Goal: Task Accomplishment & Management: Manage account settings

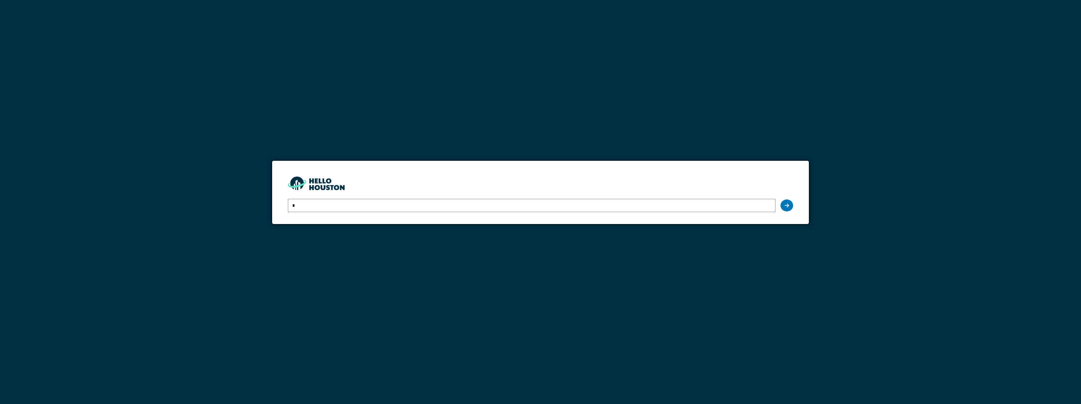
click at [315, 205] on input "*" at bounding box center [531, 205] width 487 height 13
type input "**********"
click at [785, 207] on icon at bounding box center [787, 205] width 4 height 5
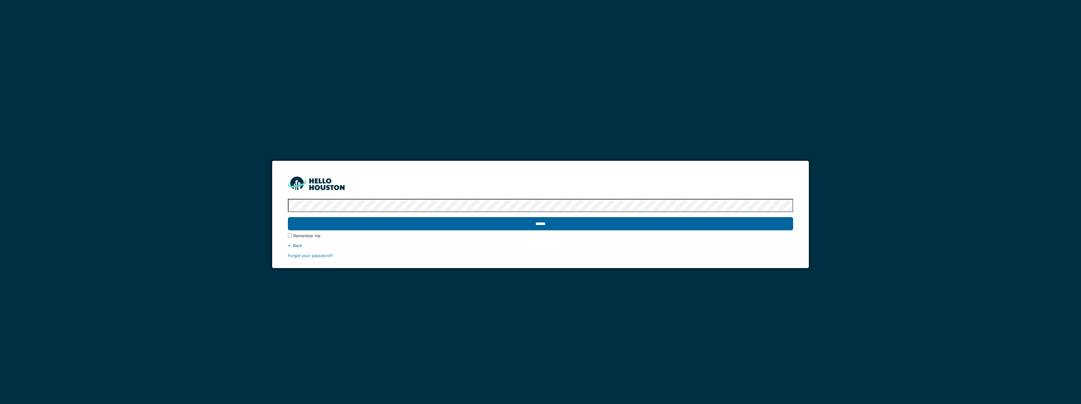
click at [544, 224] on input "******" at bounding box center [540, 223] width 505 height 13
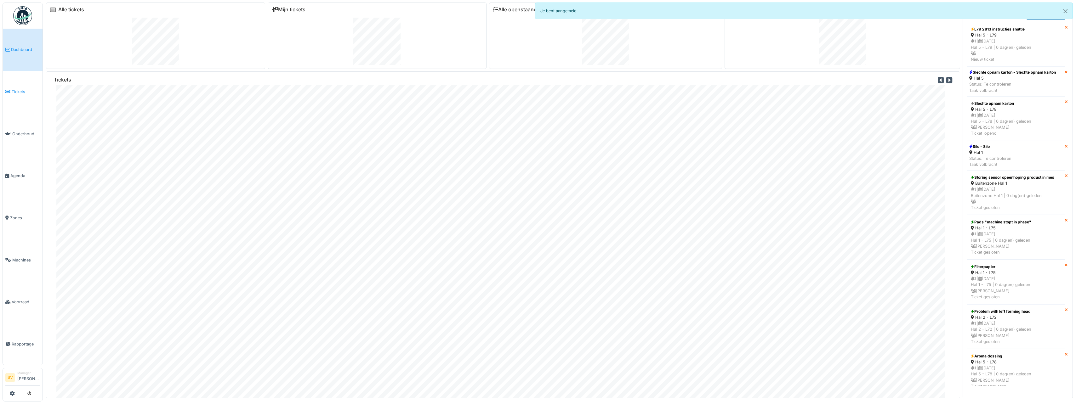
click at [19, 91] on span "Tickets" at bounding box center [26, 92] width 28 height 6
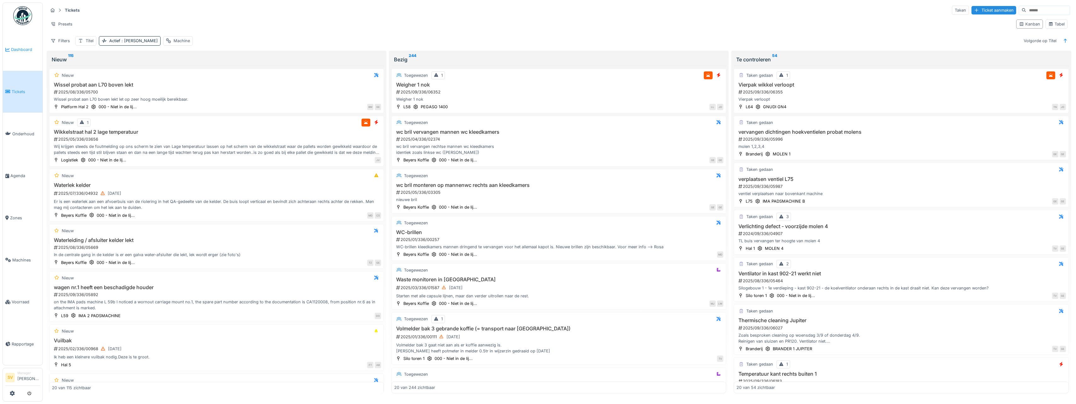
click at [22, 49] on span "Dashboard" at bounding box center [25, 50] width 29 height 6
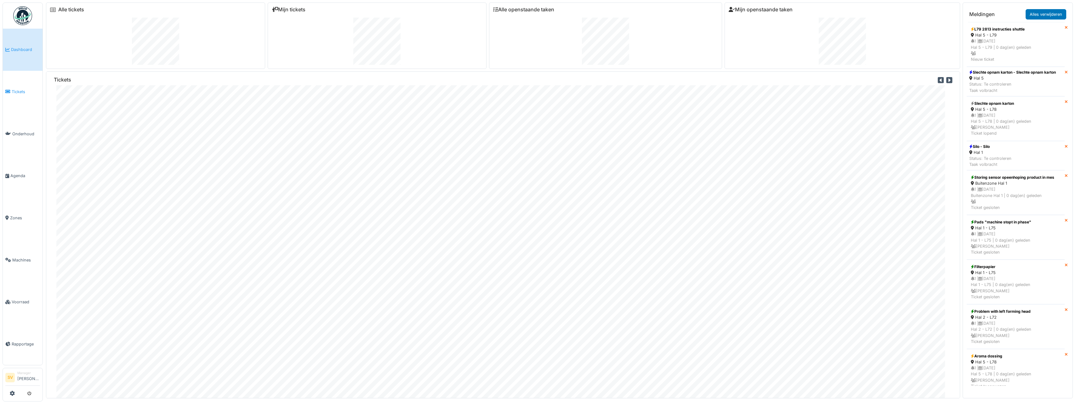
click at [19, 89] on span "Tickets" at bounding box center [26, 92] width 28 height 6
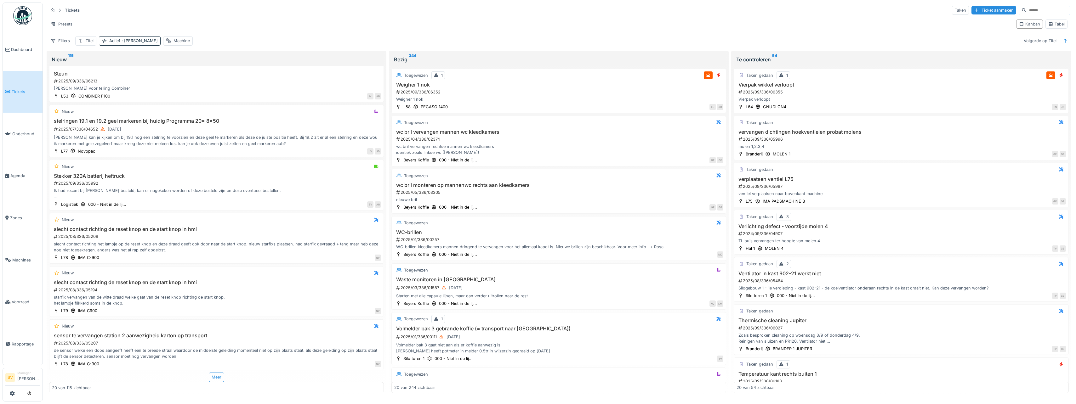
scroll to position [2, 0]
click at [213, 375] on div "Meer" at bounding box center [216, 377] width 15 height 9
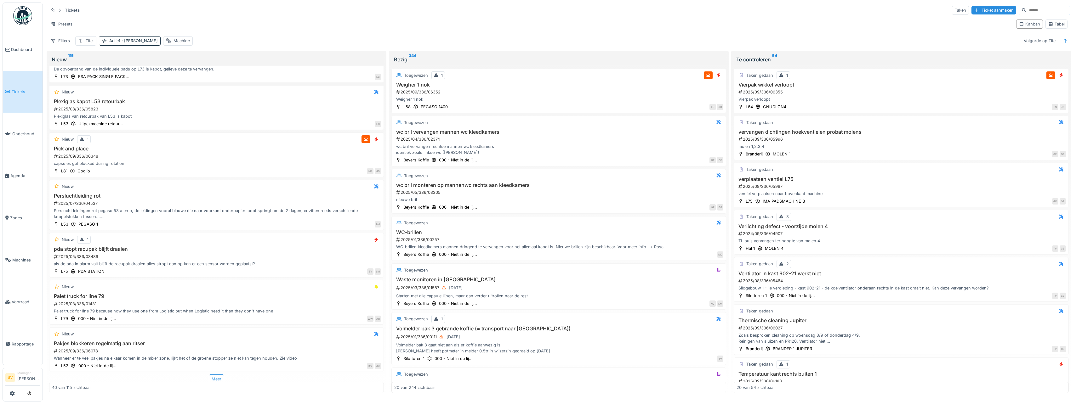
scroll to position [1700, 0]
click at [214, 374] on div "Meer" at bounding box center [216, 377] width 15 height 9
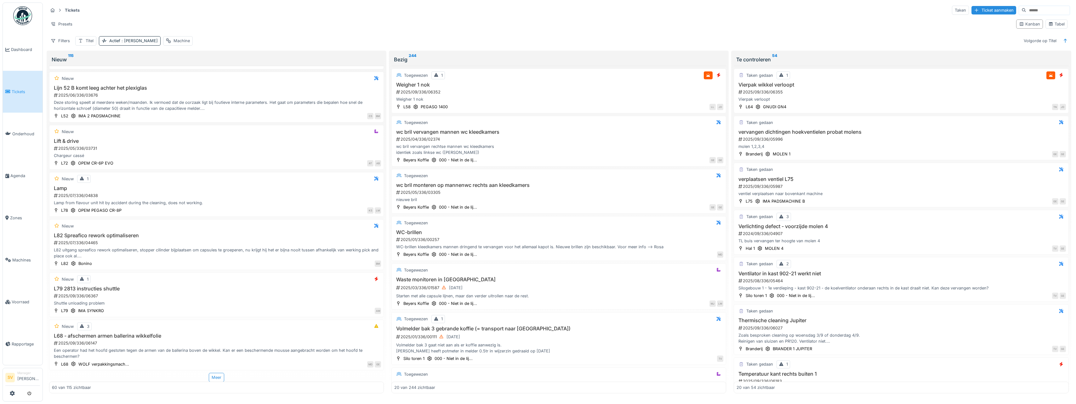
scroll to position [2707, 0]
click at [211, 374] on div "Meer" at bounding box center [216, 377] width 15 height 9
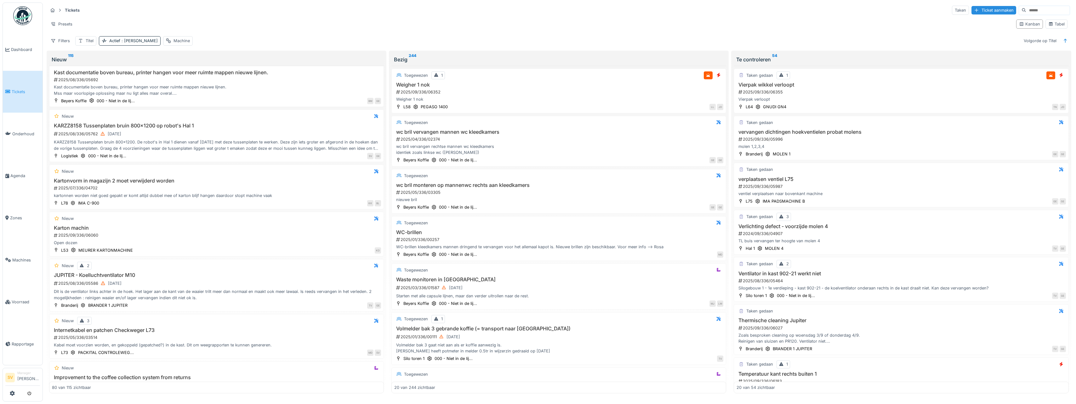
scroll to position [3274, 0]
click at [225, 232] on div "2025/09/336/06060" at bounding box center [217, 235] width 328 height 6
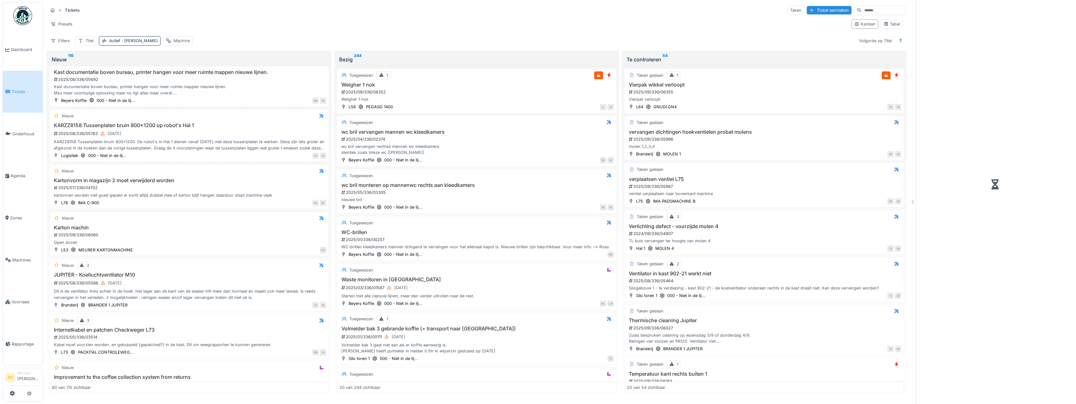
scroll to position [3280, 0]
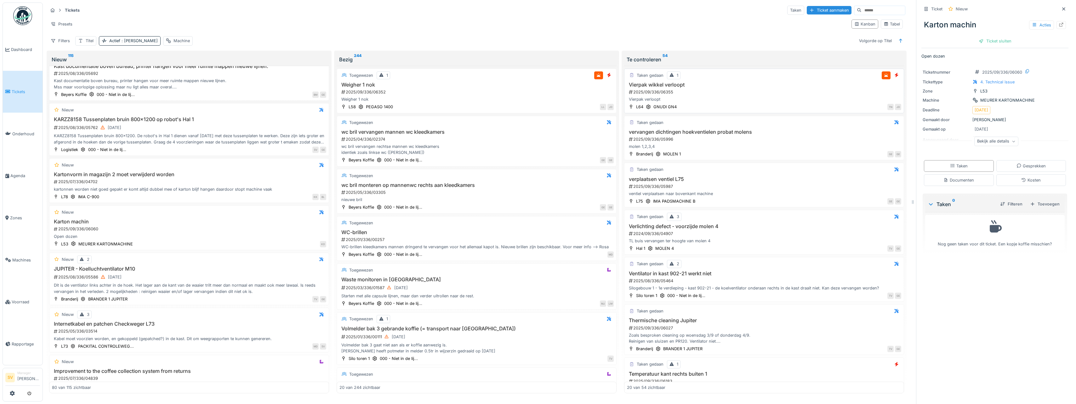
drag, startPoint x: 992, startPoint y: 39, endPoint x: 838, endPoint y: 77, distance: 158.5
click at [992, 39] on div "Ticket sluiten" at bounding box center [995, 41] width 38 height 9
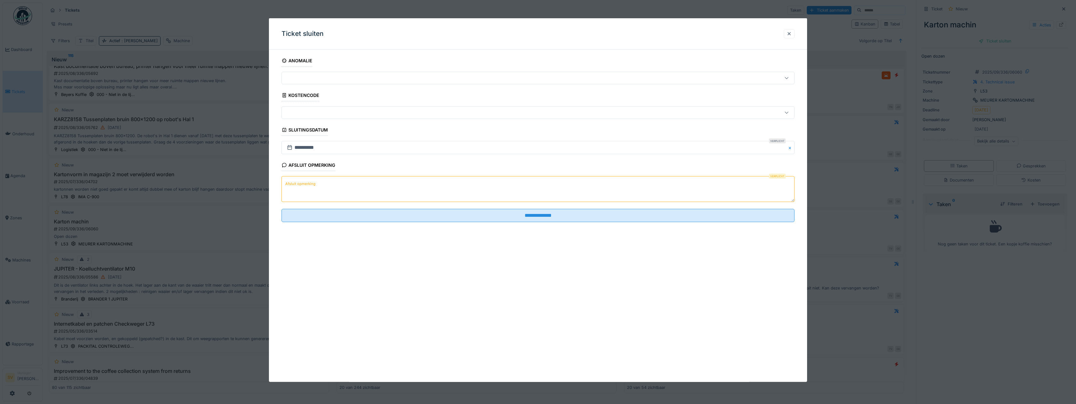
click at [370, 193] on textarea "Afsluit opmerking" at bounding box center [538, 189] width 513 height 26
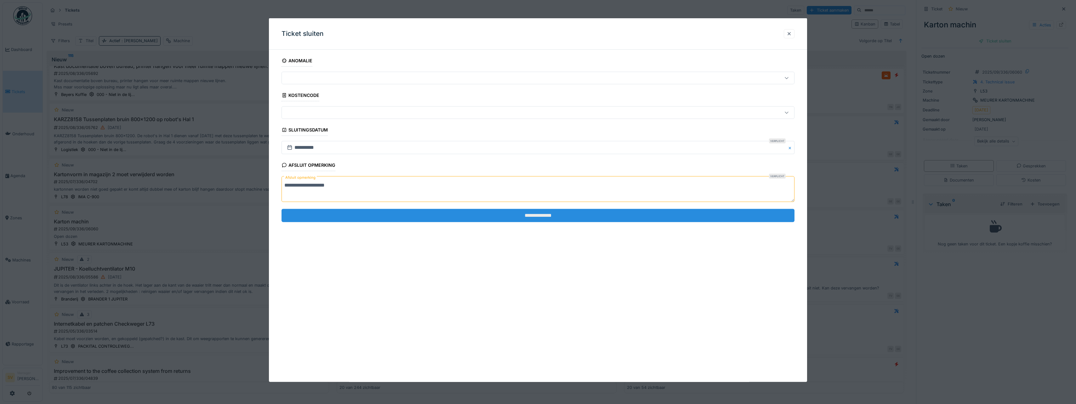
type textarea "**********"
click at [545, 217] on input "**********" at bounding box center [538, 215] width 513 height 13
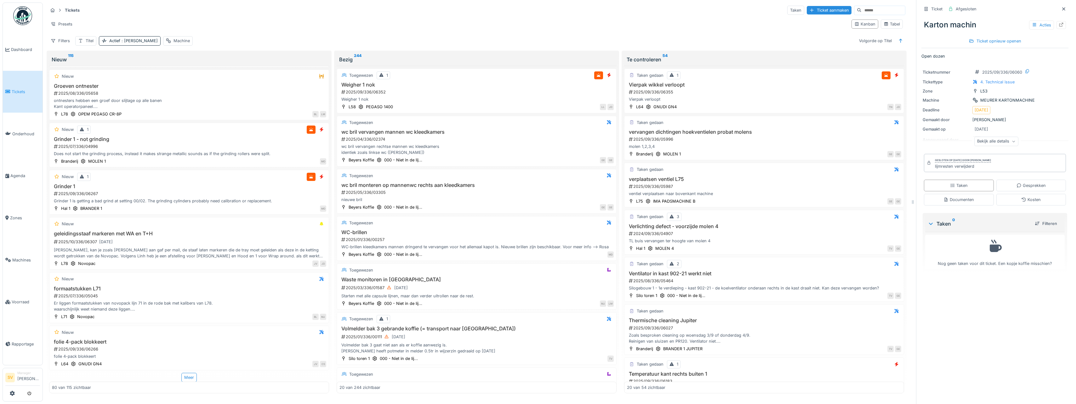
scroll to position [5, 0]
click at [183, 373] on div "Meer" at bounding box center [188, 377] width 15 height 9
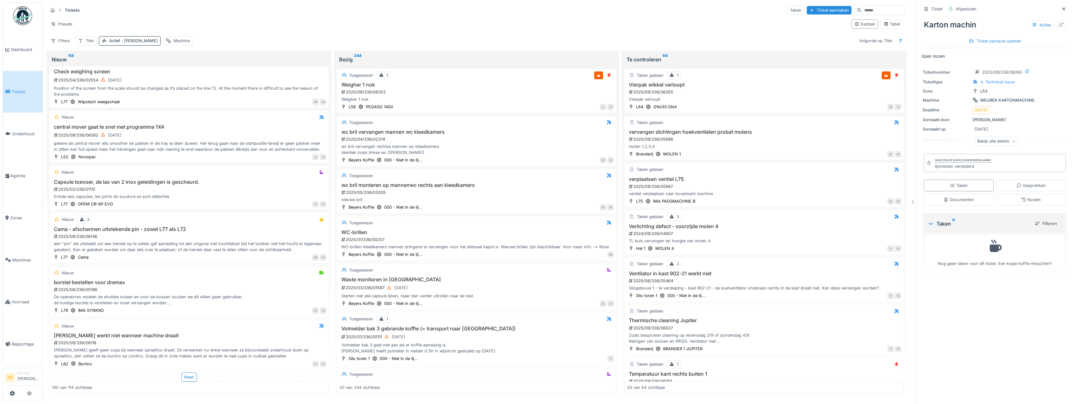
scroll to position [4732, 0]
click at [186, 373] on div "Meer" at bounding box center [188, 377] width 15 height 9
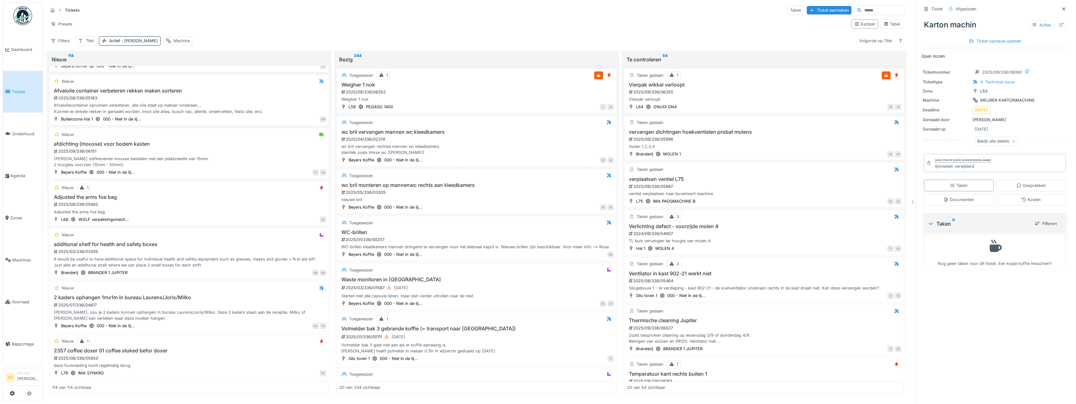
scroll to position [5426, 0]
click at [18, 173] on span "Agenda" at bounding box center [25, 176] width 30 height 6
